Goal: Navigation & Orientation: Find specific page/section

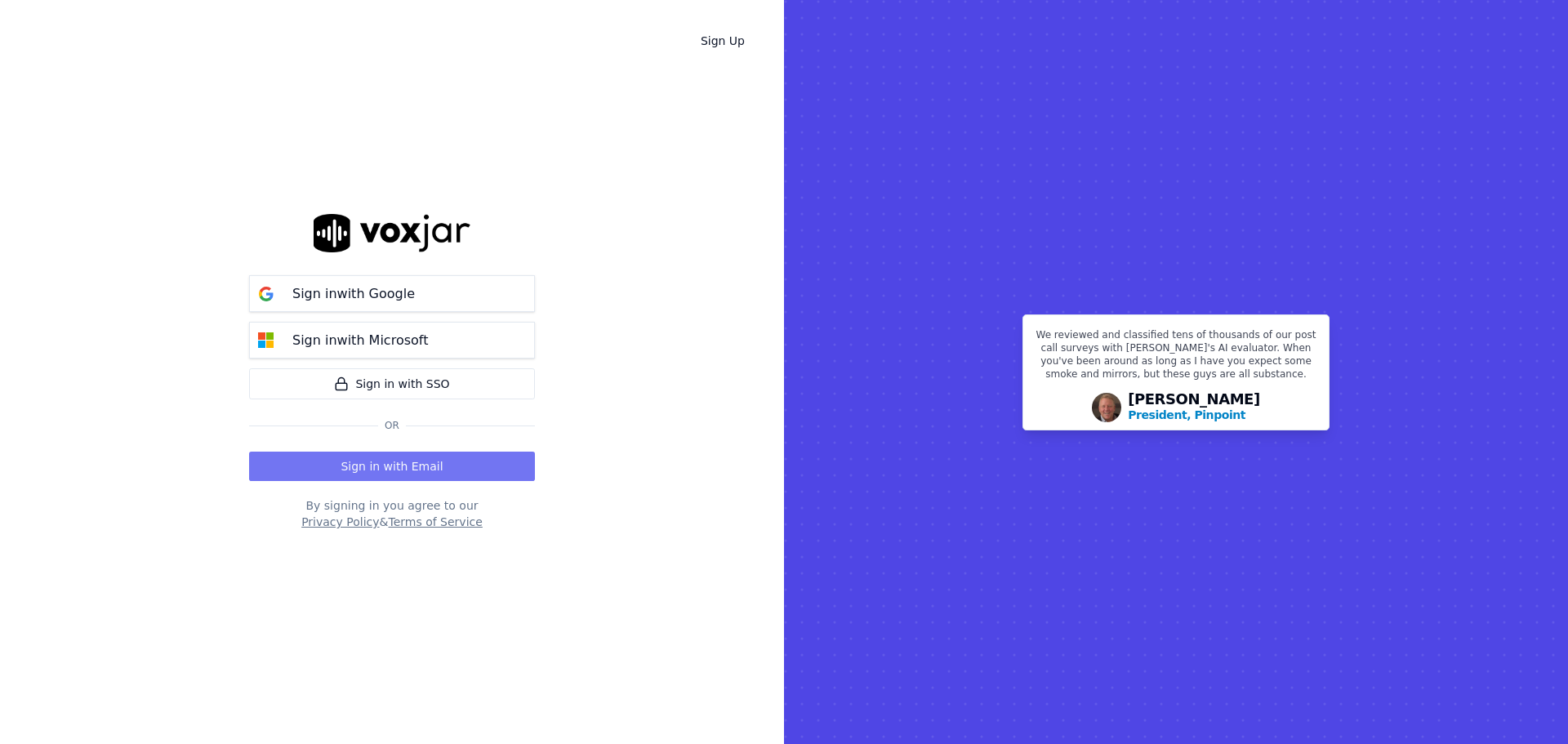
click at [389, 461] on button "Sign in with Email" at bounding box center [392, 466] width 286 height 30
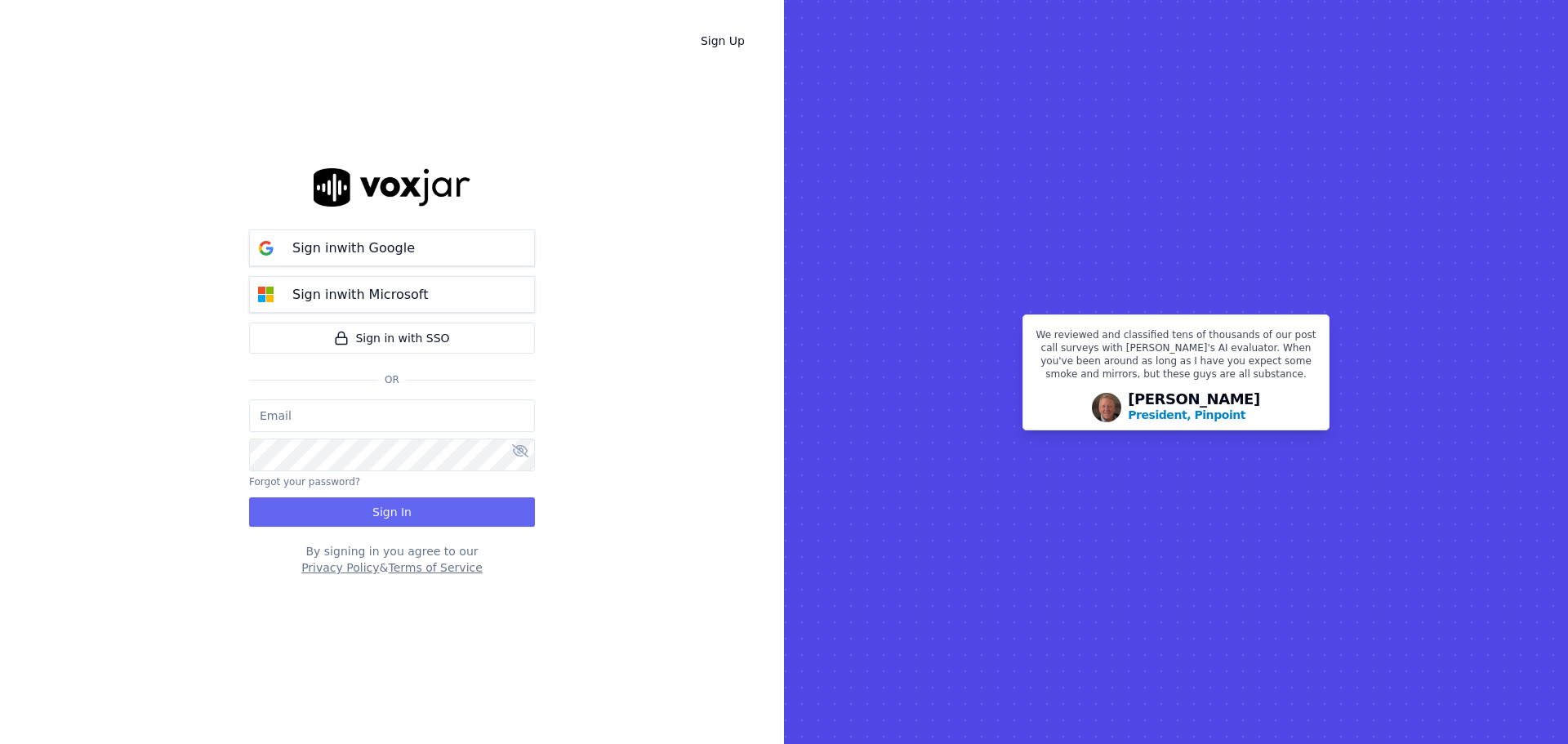
type input "bbradley@thirtyonefundraising.com"
click at [415, 494] on div "bbradley@thirtyonefundraising.com Forgot your password? Sign In" at bounding box center [392, 462] width 286 height 128
click at [418, 515] on button "Sign In" at bounding box center [392, 512] width 286 height 30
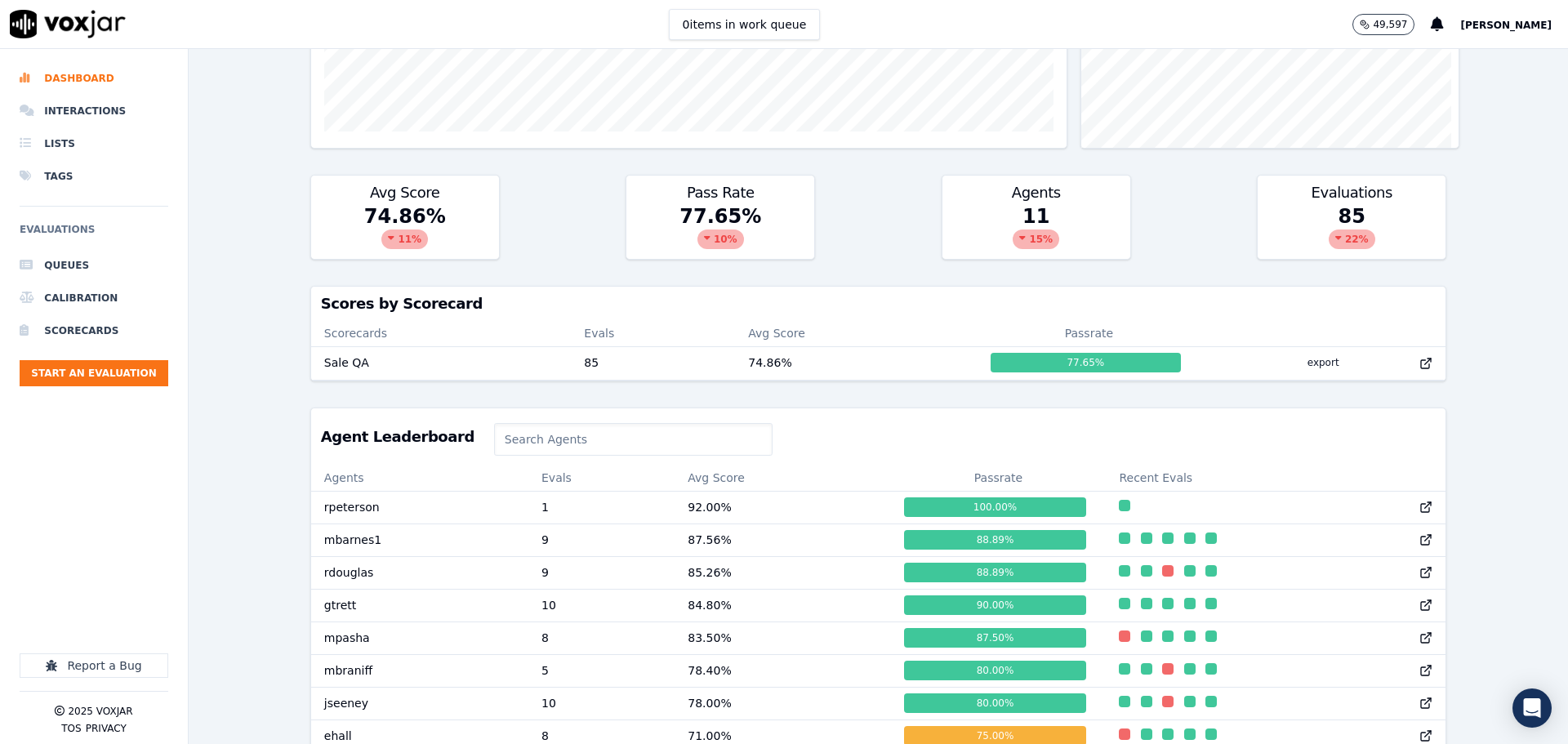
scroll to position [490, 0]
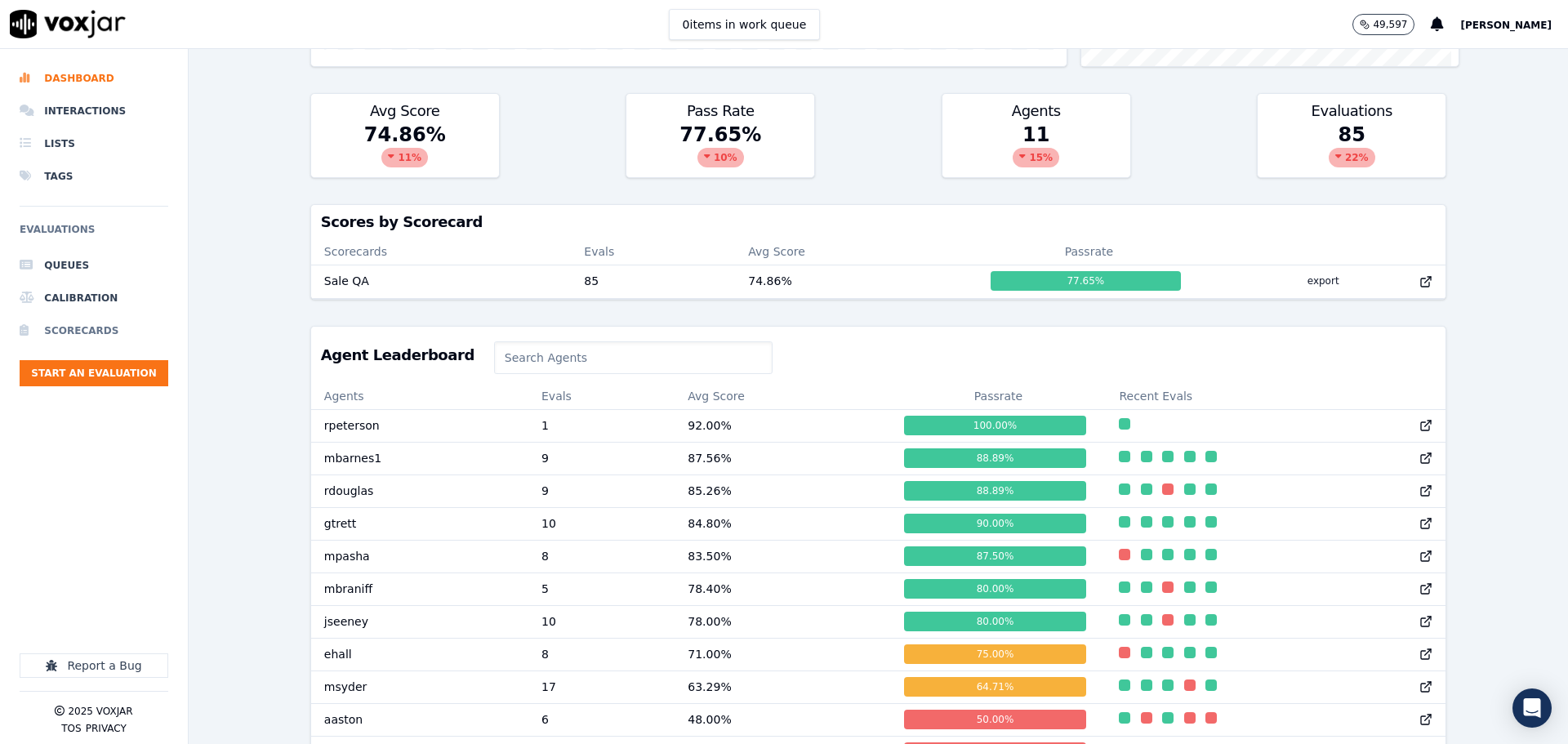
click at [101, 320] on li "Scorecards" at bounding box center [94, 331] width 149 height 33
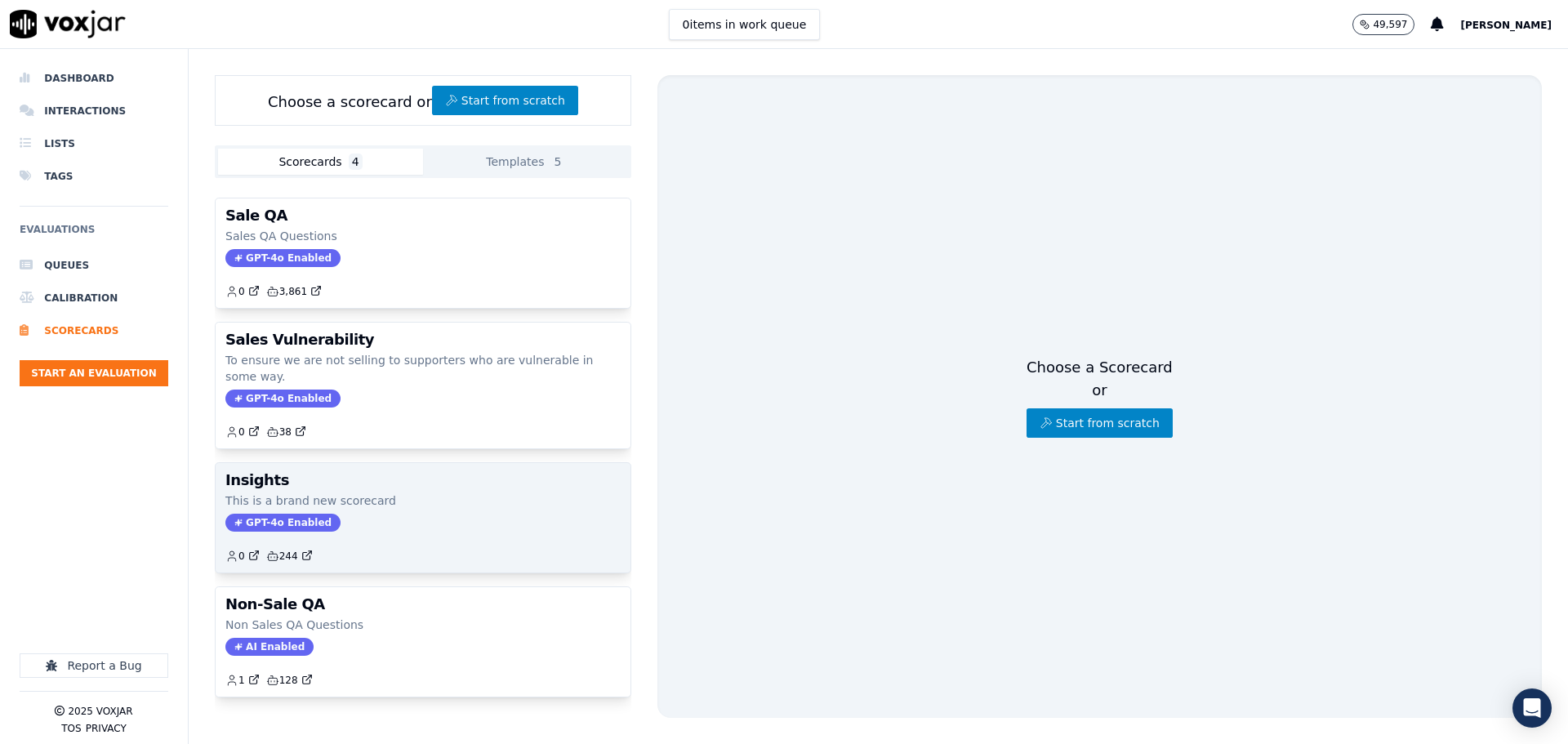
click at [439, 490] on div "Insights This is a brand new scorecard GPT-4o Enabled 0 244" at bounding box center [423, 517] width 414 height 109
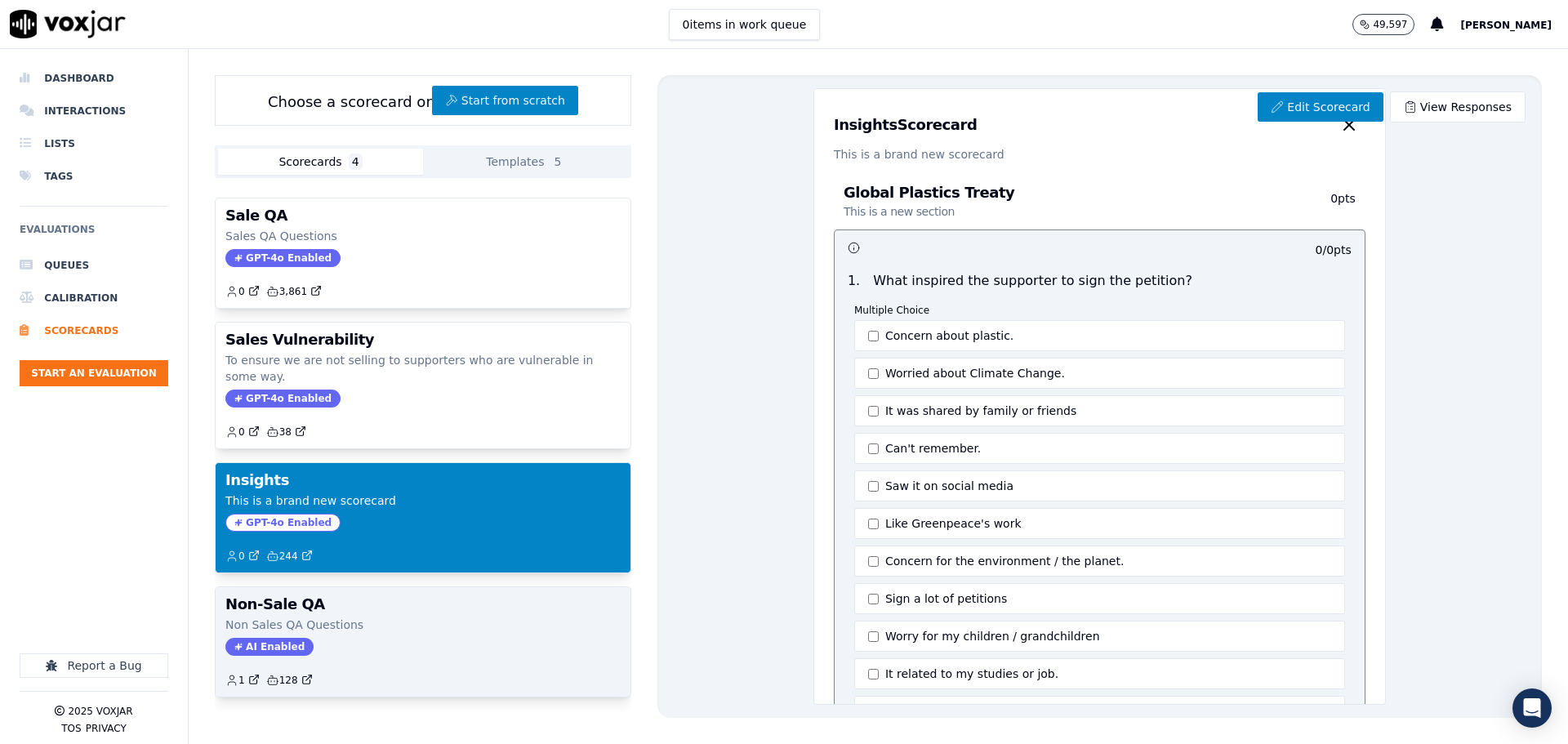
scroll to position [30, 0]
click at [460, 604] on div "Non-Sale QA Non Sales QA Questions AI Enabled 1 128" at bounding box center [423, 641] width 414 height 109
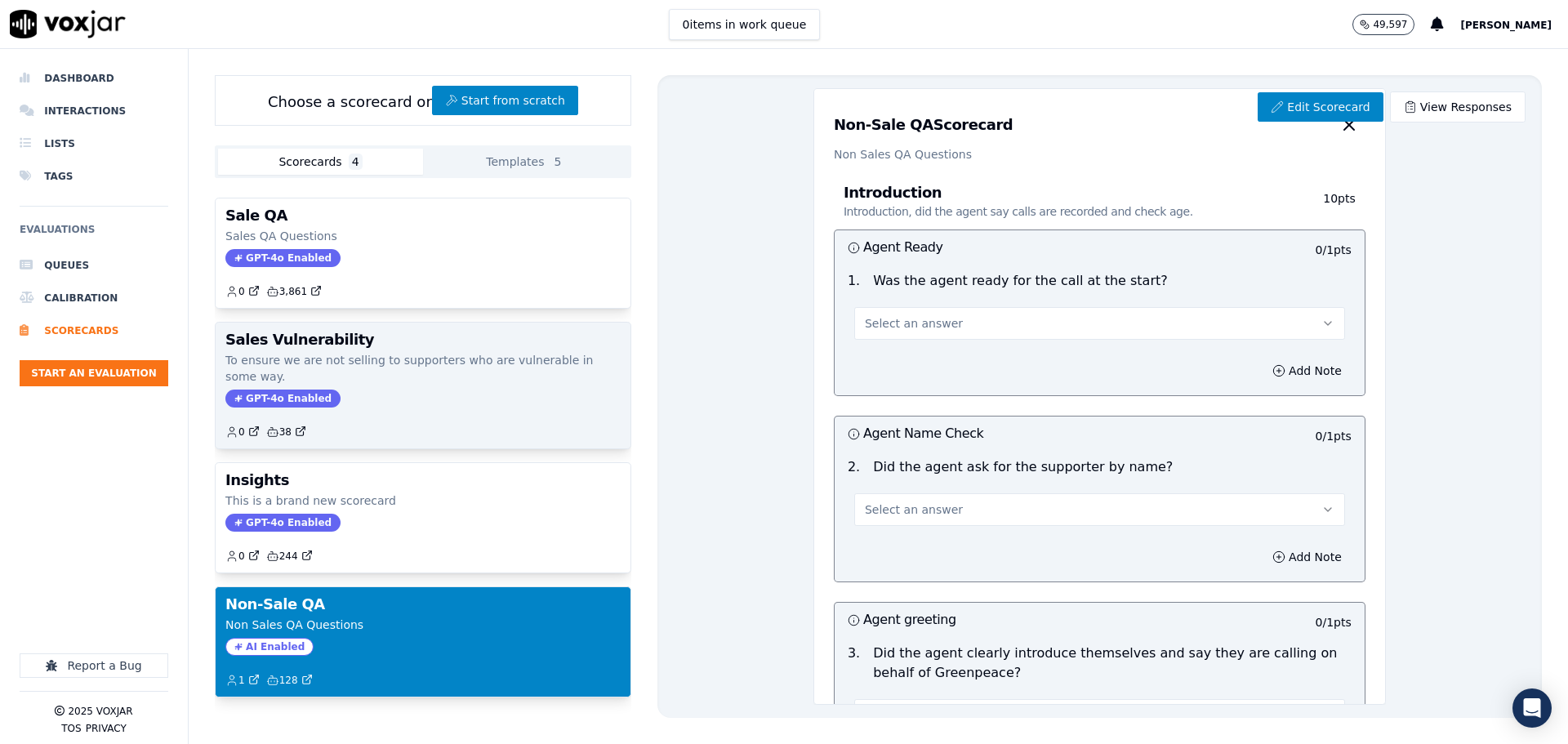
click at [465, 358] on div "Sales Vulnerability To ensure we are not selling to supporters who are vulnerab…" at bounding box center [423, 385] width 414 height 126
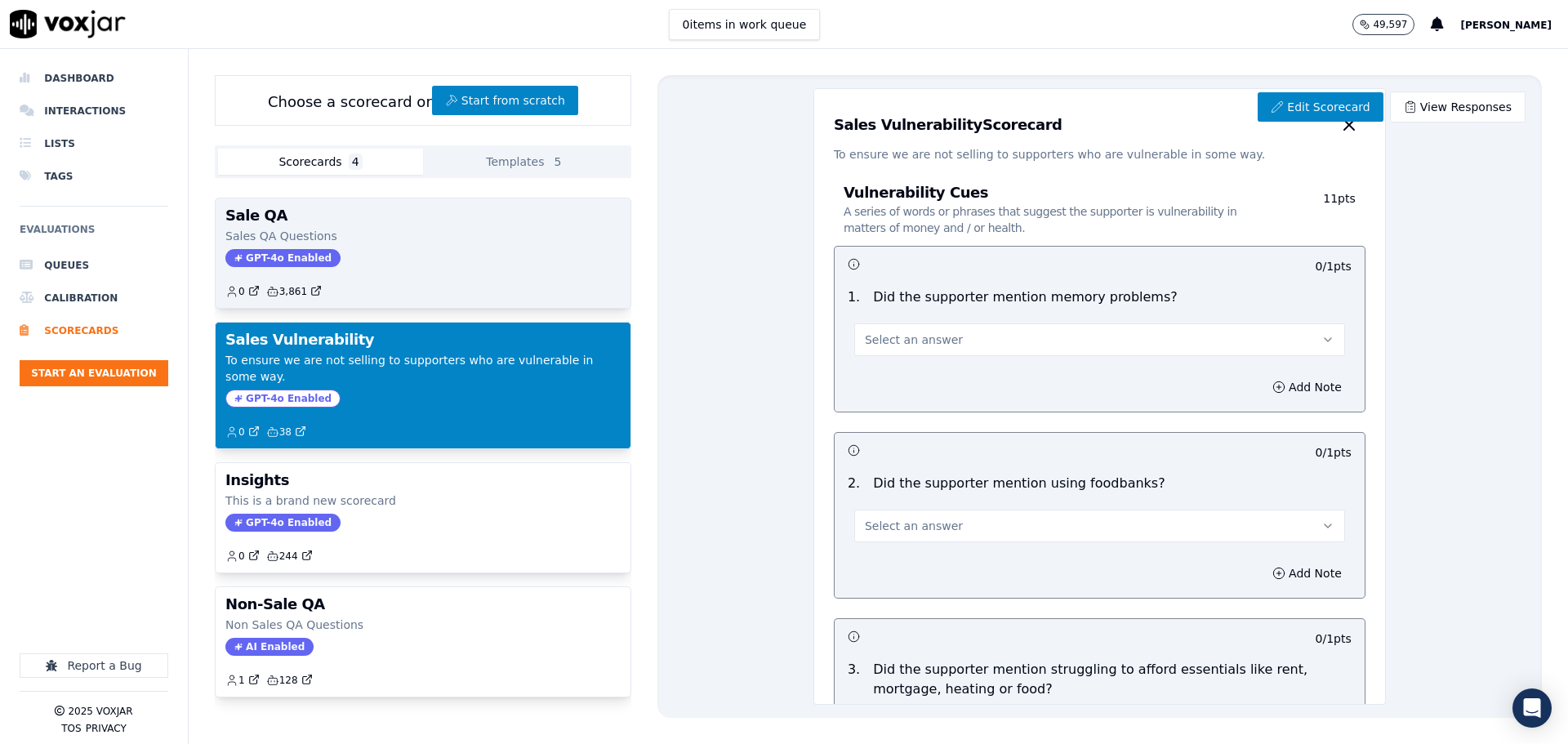
click at [468, 271] on div "0 3,861" at bounding box center [422, 284] width 395 height 26
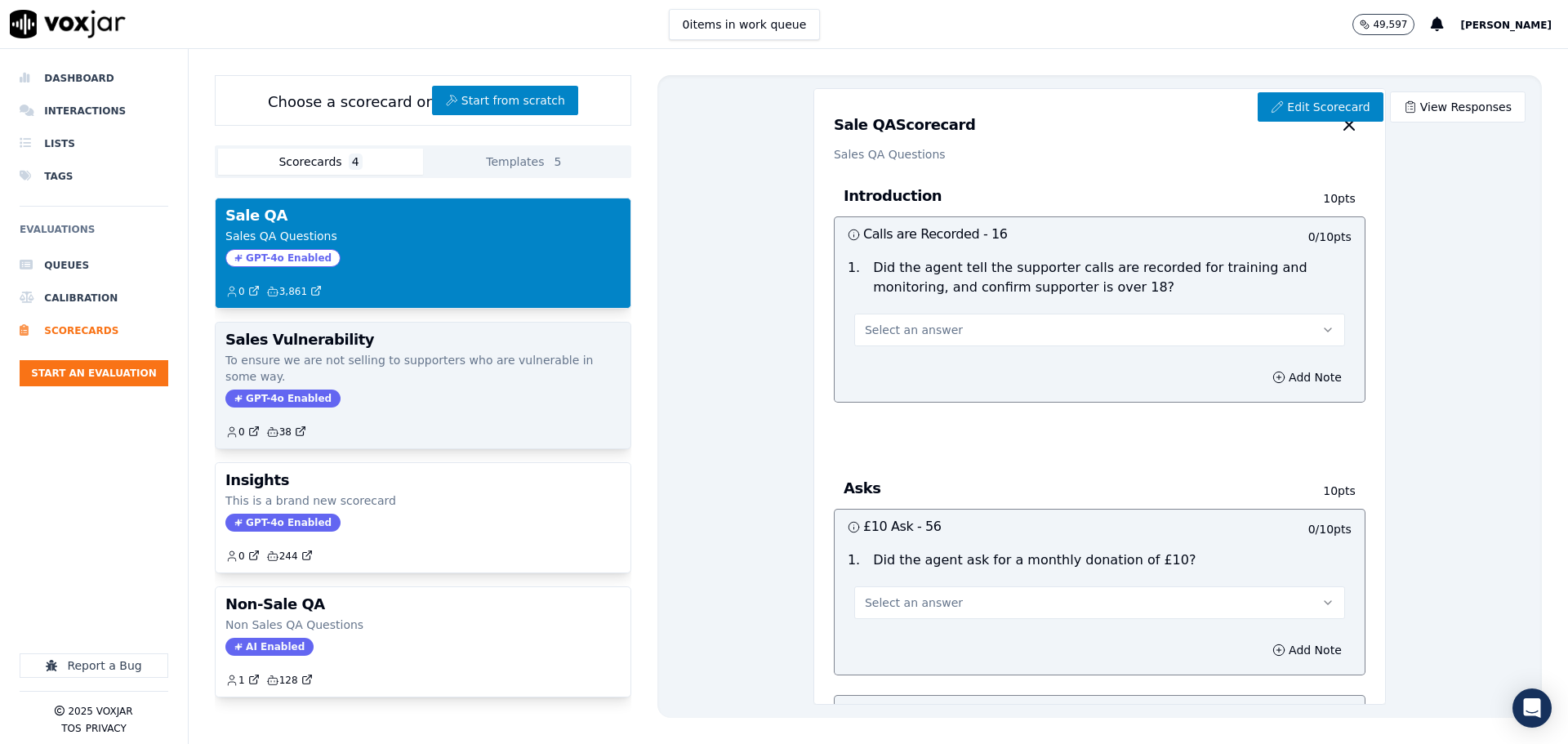
scroll to position [0, 0]
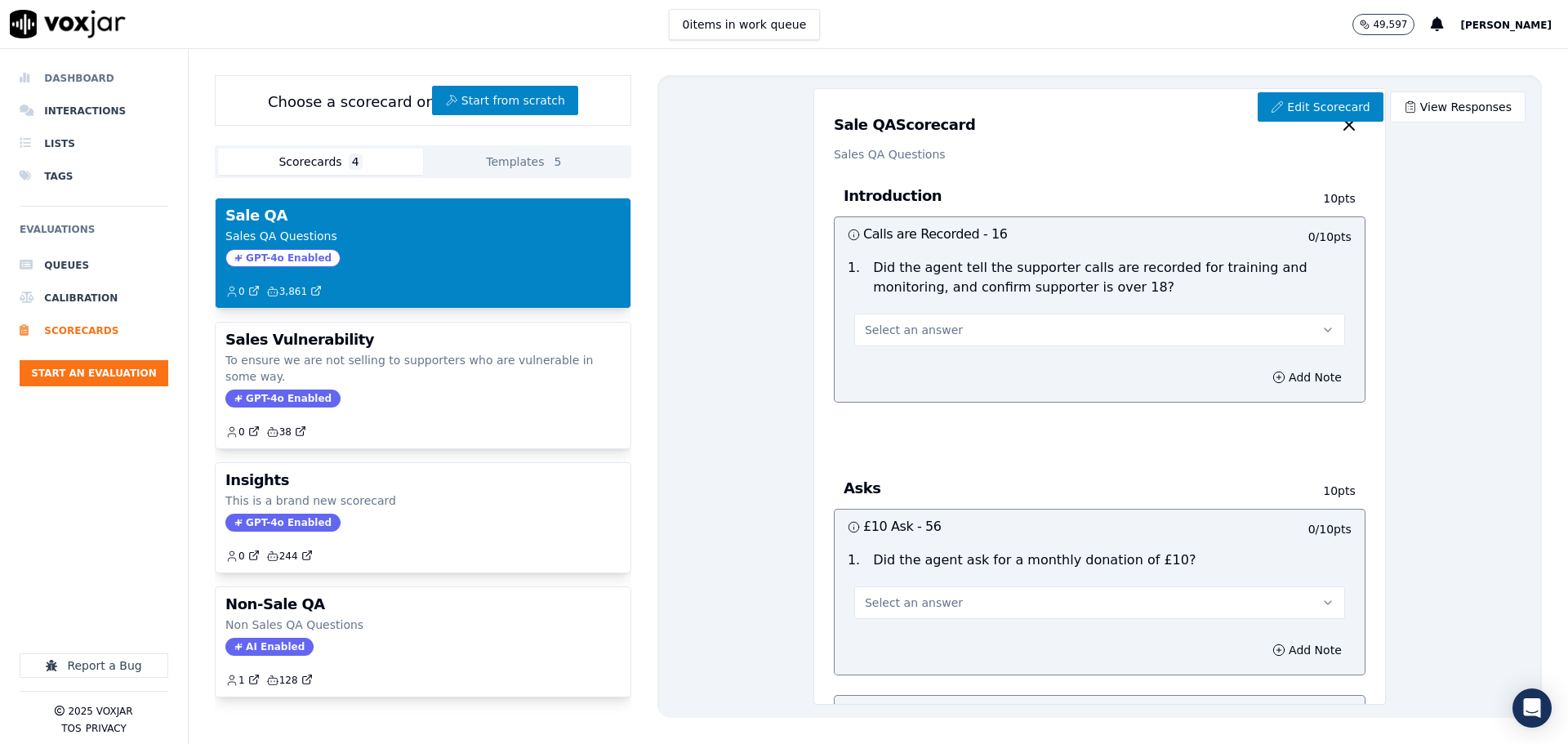
click at [84, 83] on li "Dashboard" at bounding box center [94, 78] width 149 height 33
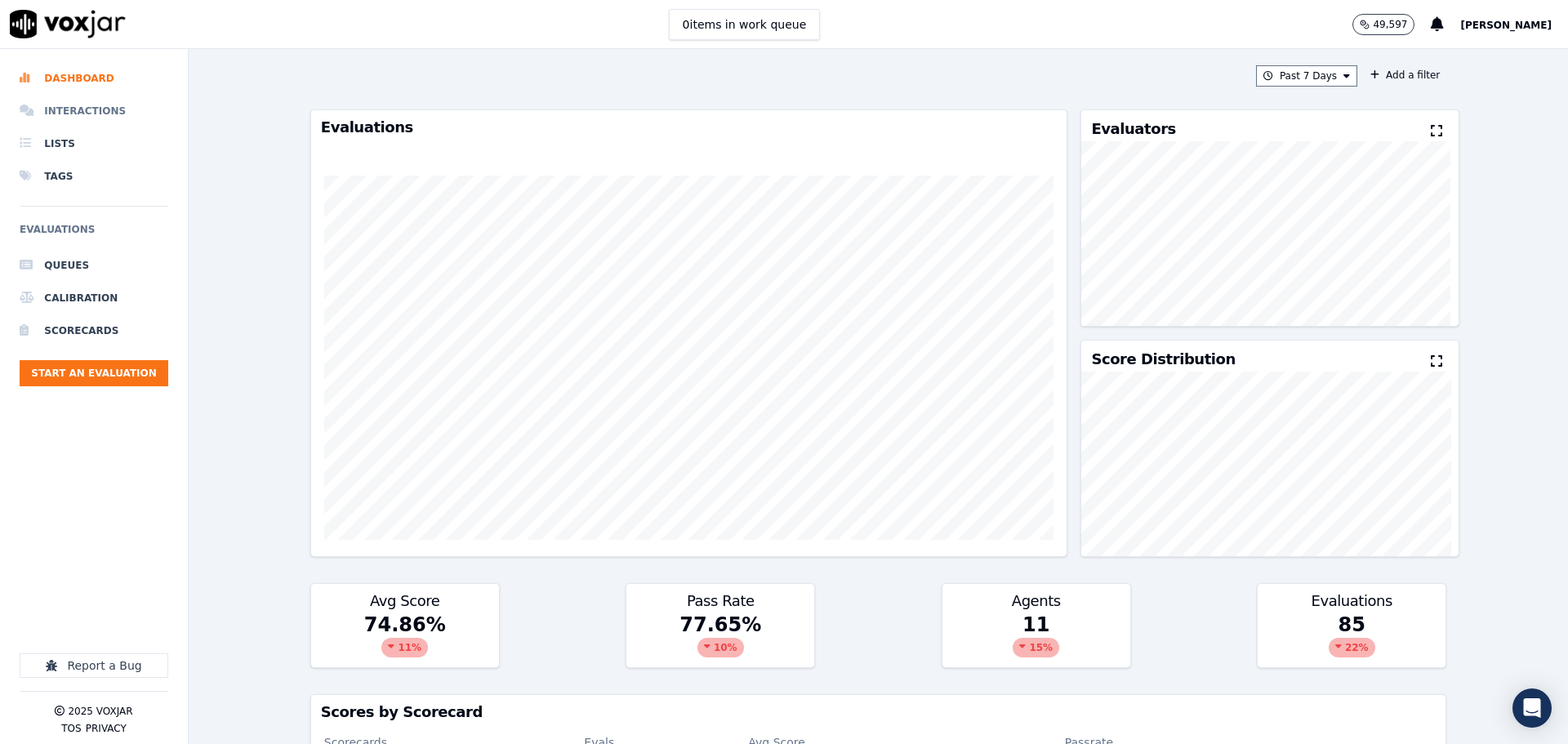
click at [82, 110] on li "Interactions" at bounding box center [94, 111] width 149 height 33
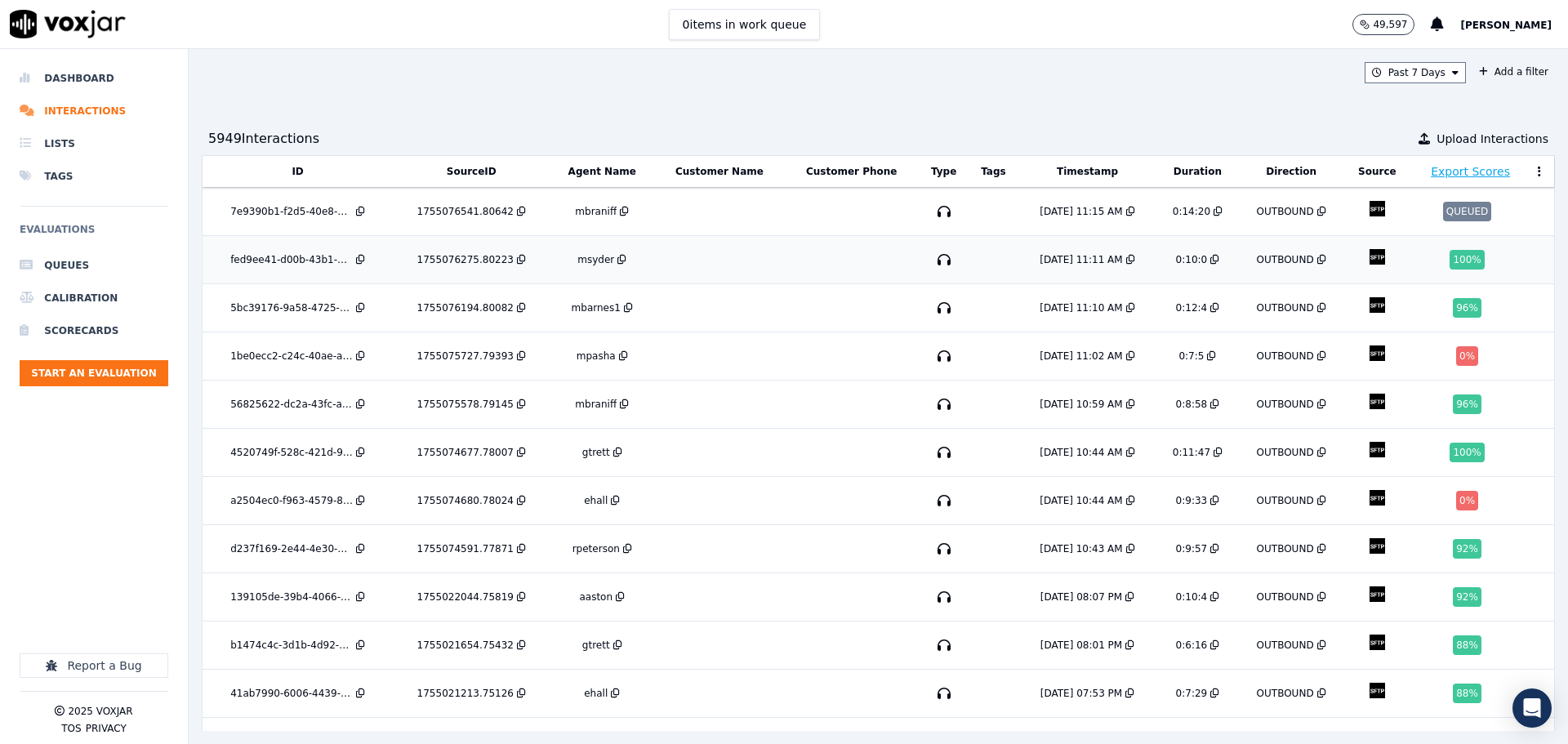
click at [698, 252] on td at bounding box center [719, 260] width 130 height 48
